Goal: Transaction & Acquisition: Download file/media

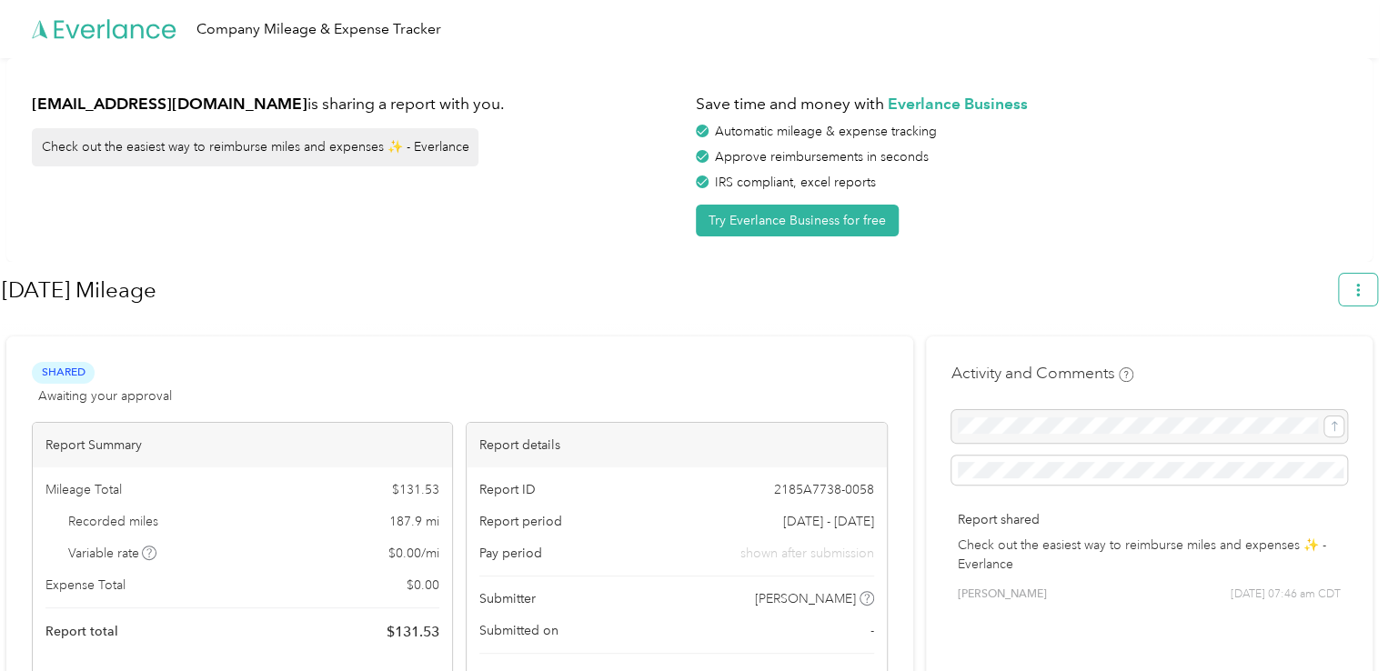
click at [1365, 293] on icon "button" at bounding box center [1358, 290] width 13 height 13
click at [1313, 366] on span "Download" at bounding box center [1316, 375] width 60 height 19
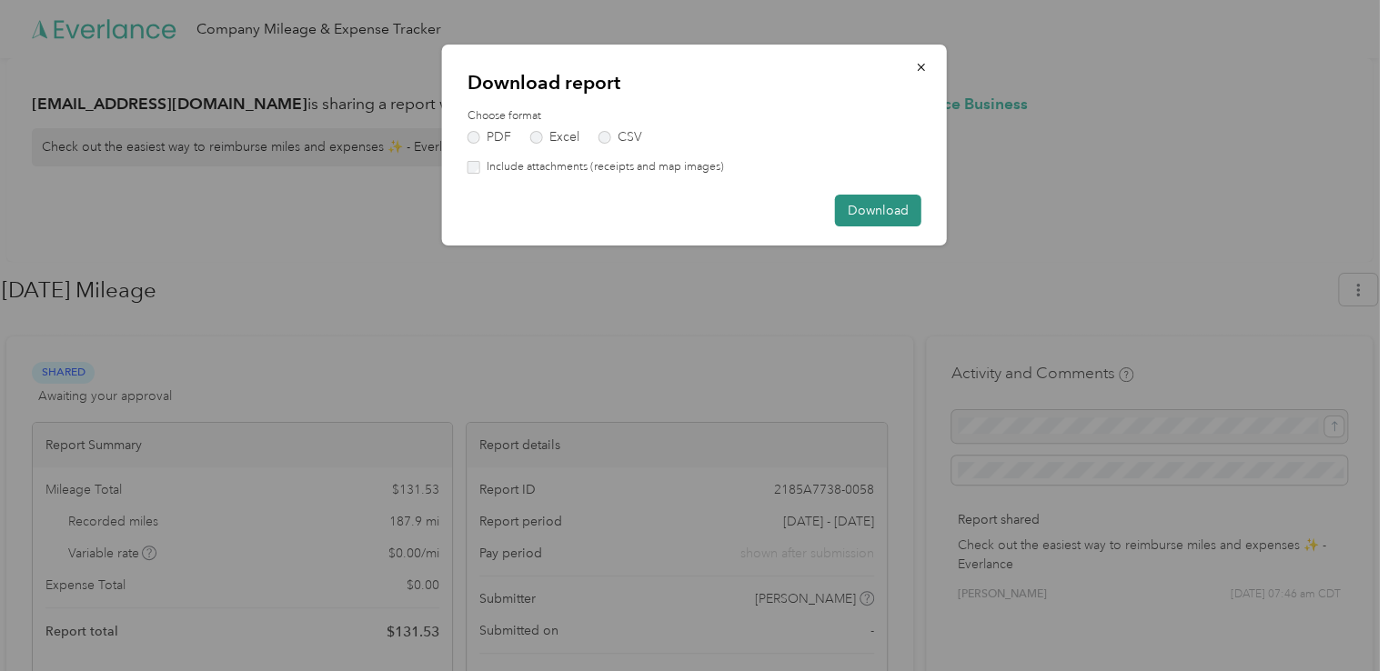
click at [854, 206] on button "Download" at bounding box center [878, 211] width 86 height 32
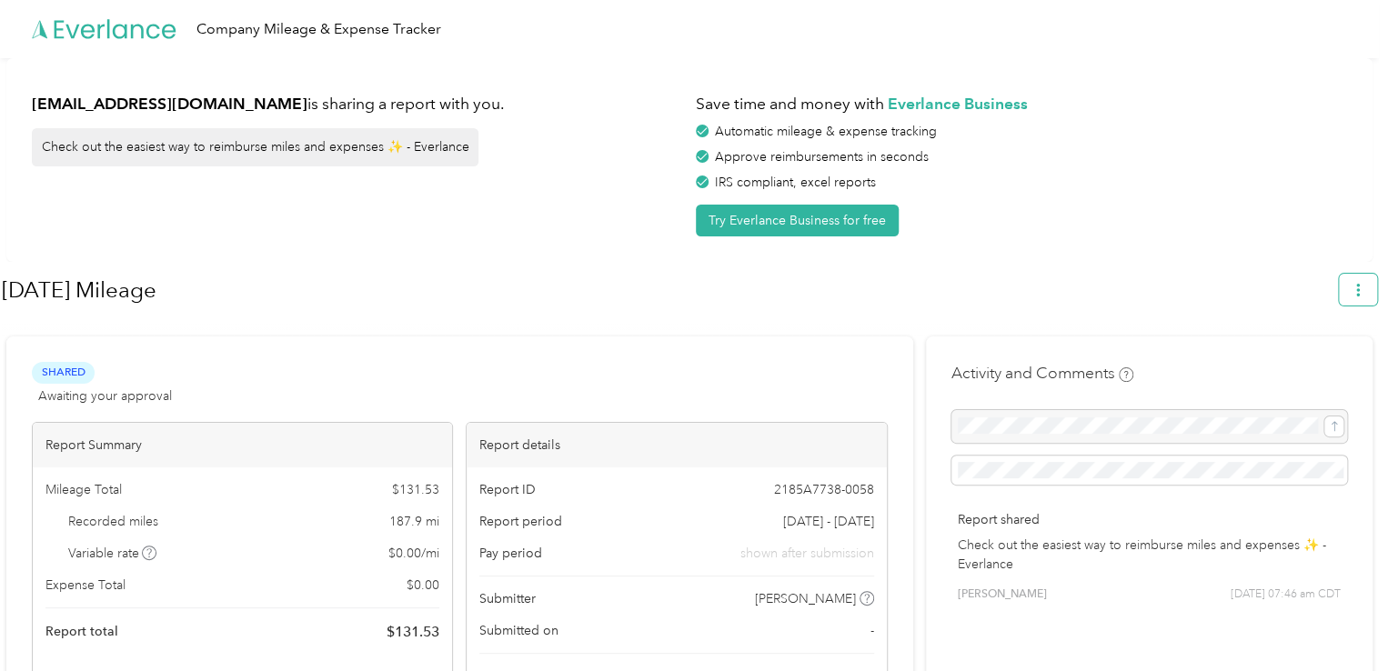
click at [1363, 292] on icon "button" at bounding box center [1358, 290] width 13 height 13
click at [1319, 366] on span "Download" at bounding box center [1316, 375] width 60 height 19
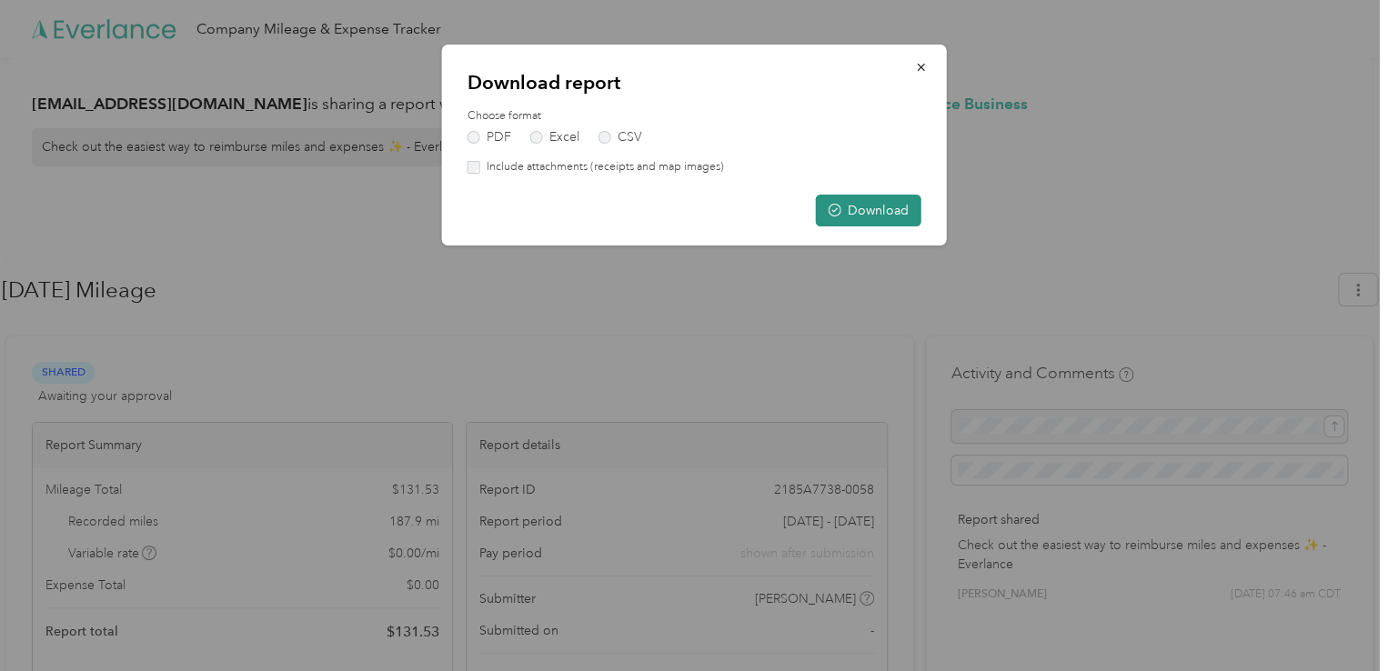
click at [845, 207] on button "Download" at bounding box center [869, 211] width 106 height 32
